Goal: Entertainment & Leisure: Consume media (video, audio)

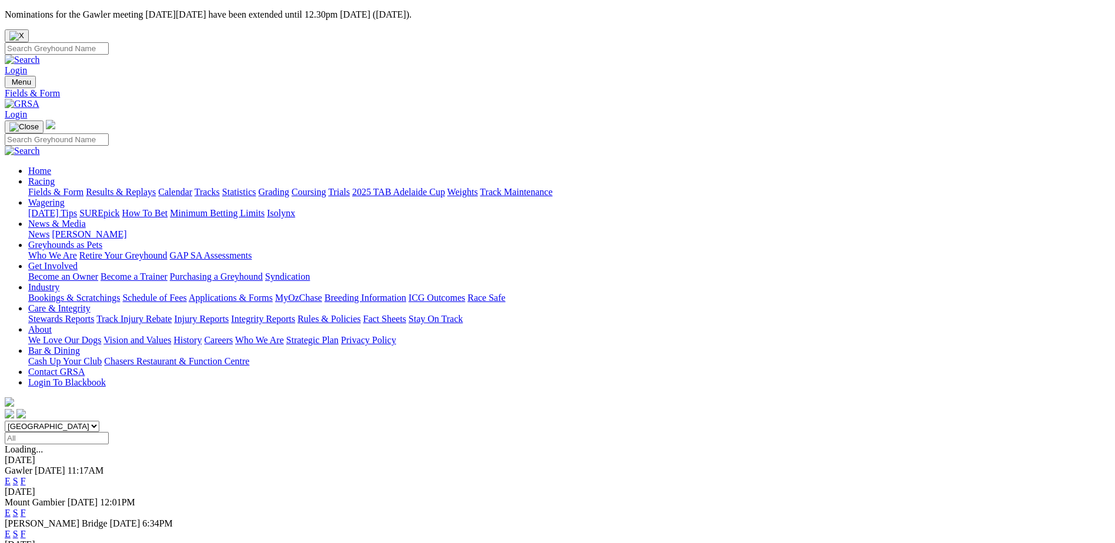
click at [156, 187] on link "Results & Replays" at bounding box center [121, 192] width 70 height 10
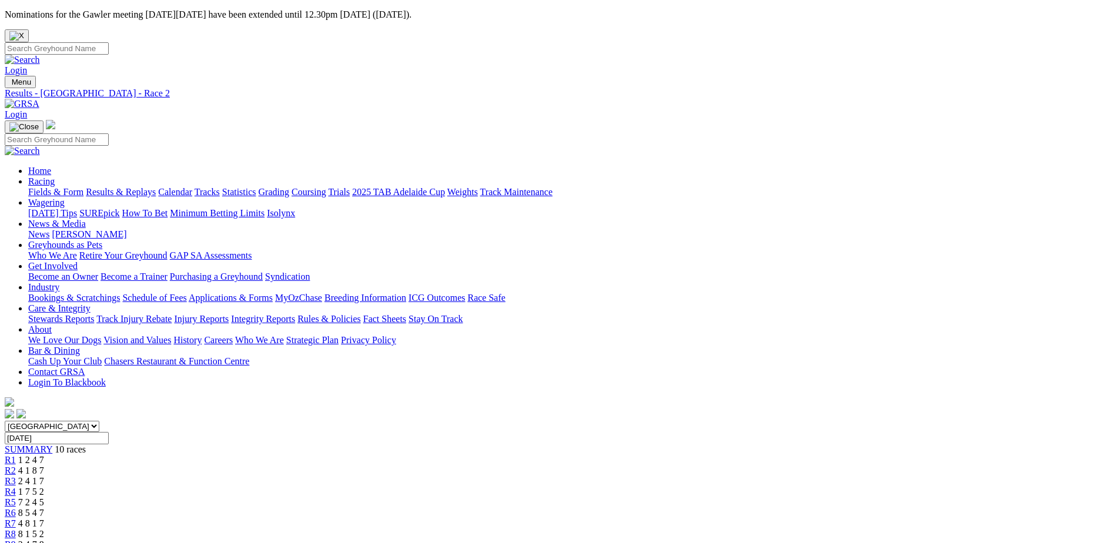
click at [44, 487] on span "1 7 5 2" at bounding box center [31, 492] width 26 height 10
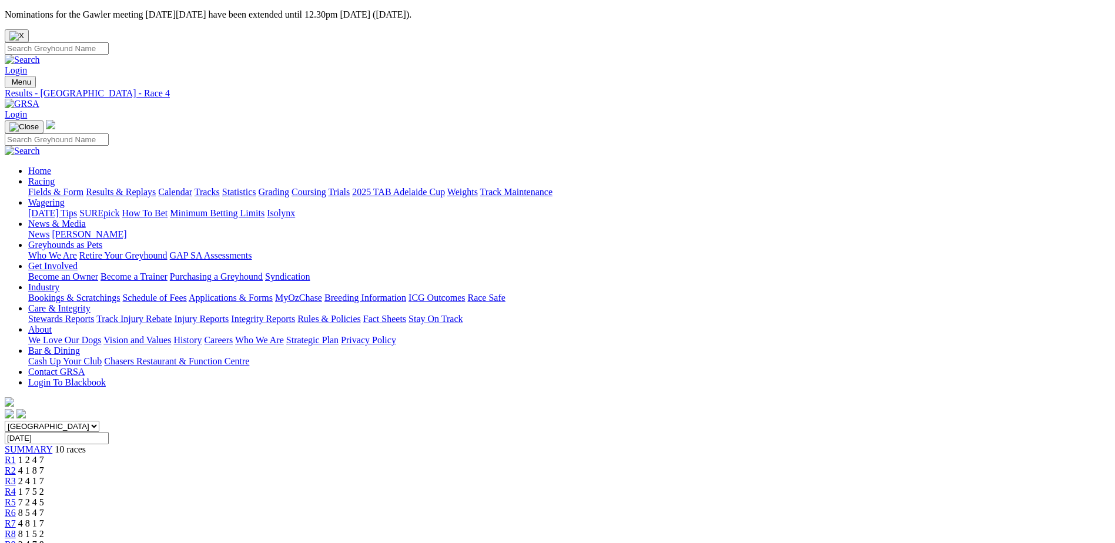
click at [634, 508] on div "R6 8 5 4 7" at bounding box center [558, 513] width 1106 height 11
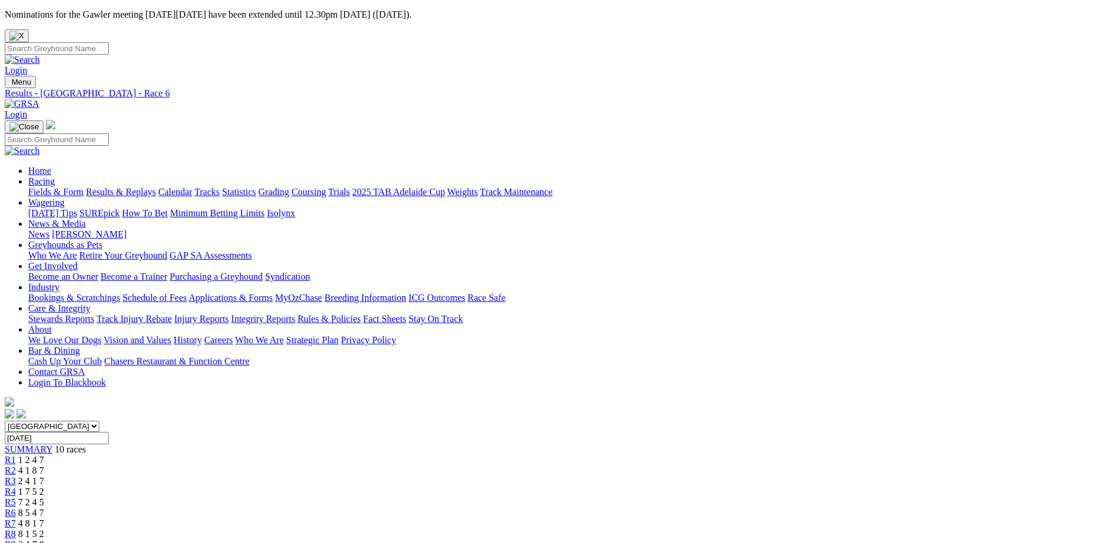
click at [44, 540] on span "2 4 7 8" at bounding box center [31, 545] width 26 height 10
